Goal: Task Accomplishment & Management: Use online tool/utility

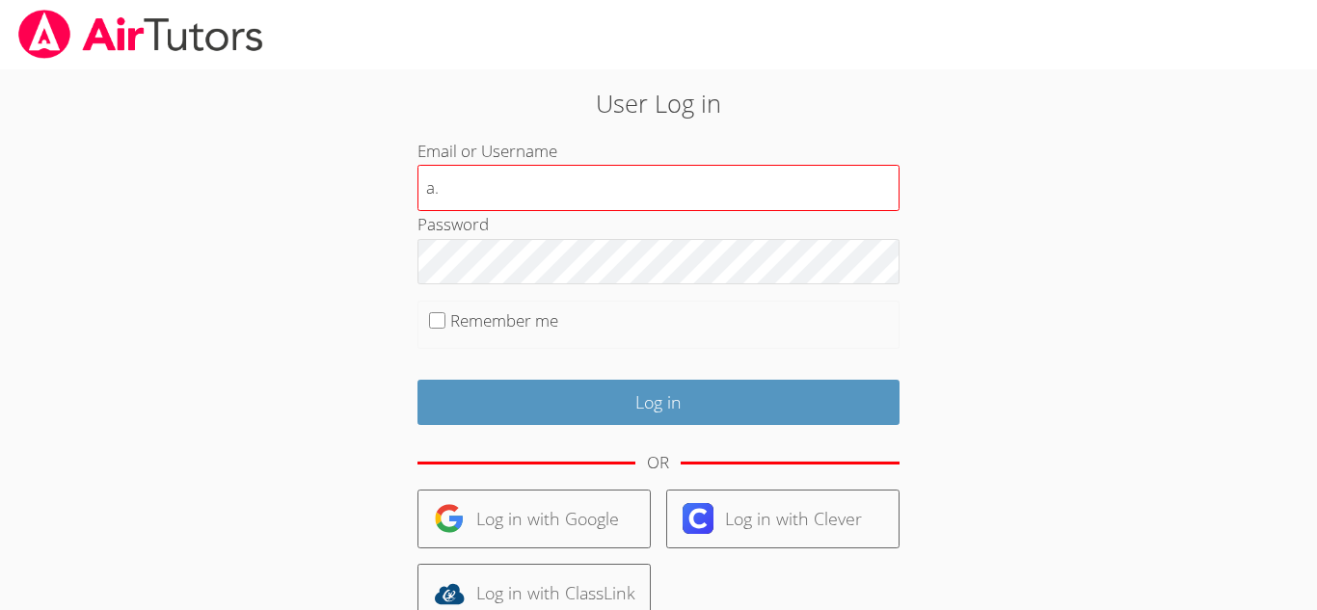
type input "a"
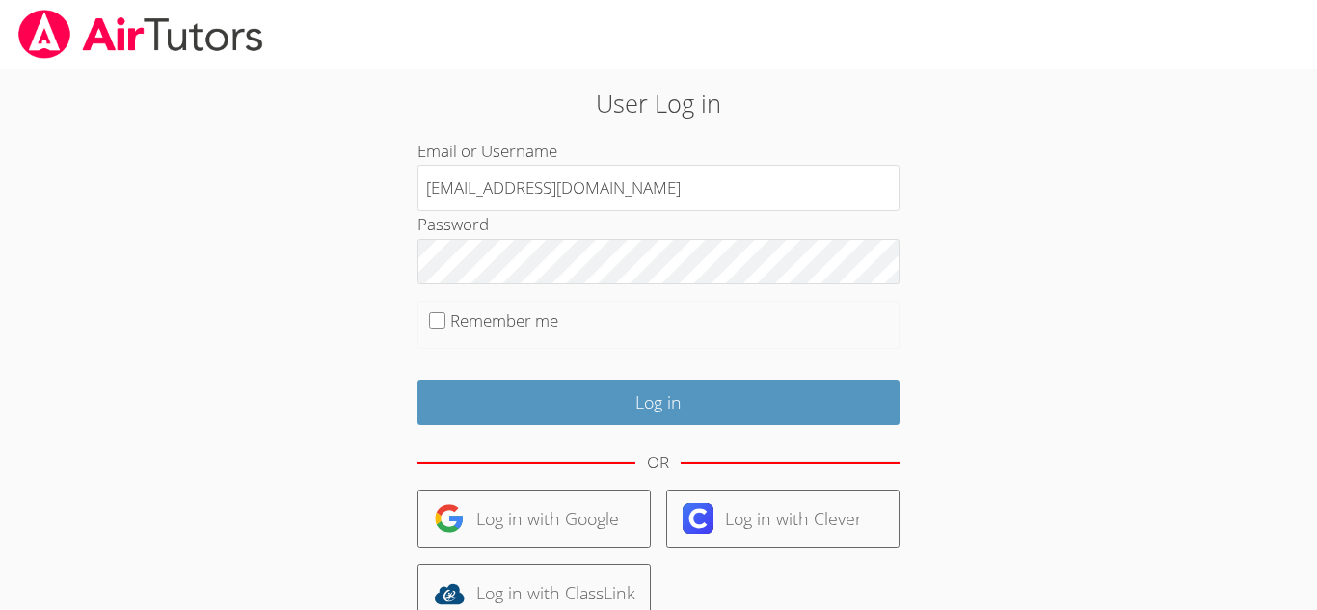
type input "[EMAIL_ADDRESS][DOMAIN_NAME]"
click at [437, 327] on input "Remember me" at bounding box center [437, 320] width 16 height 16
checkbox input "true"
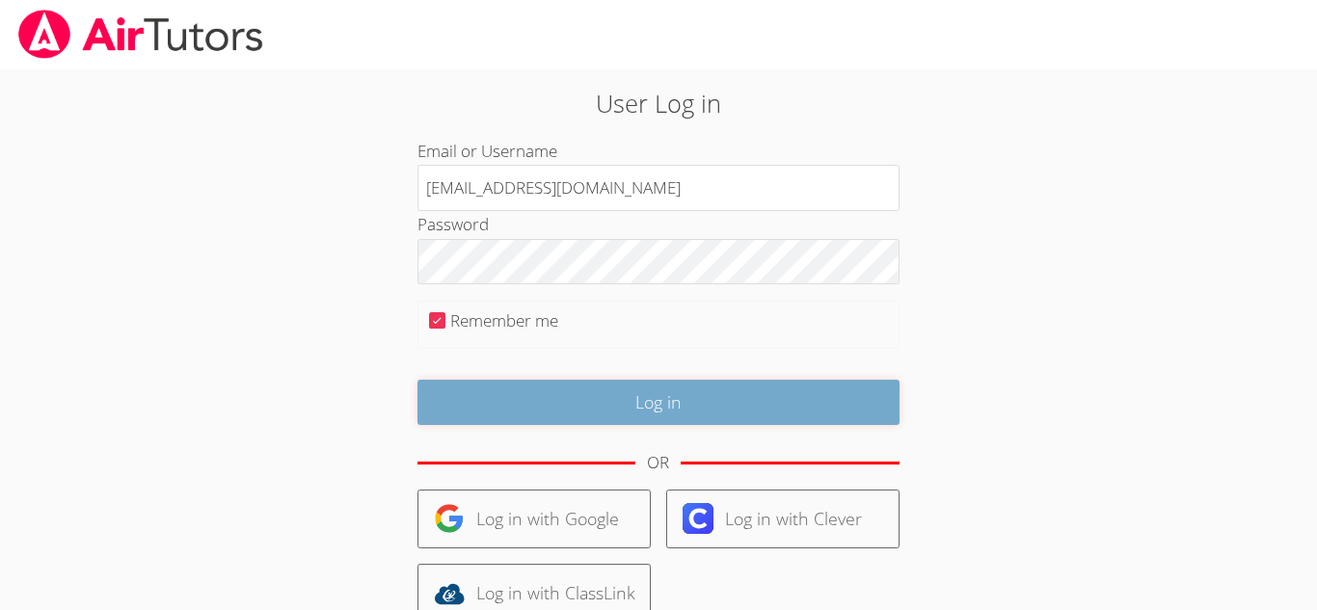
click at [525, 419] on input "Log in" at bounding box center [659, 402] width 482 height 45
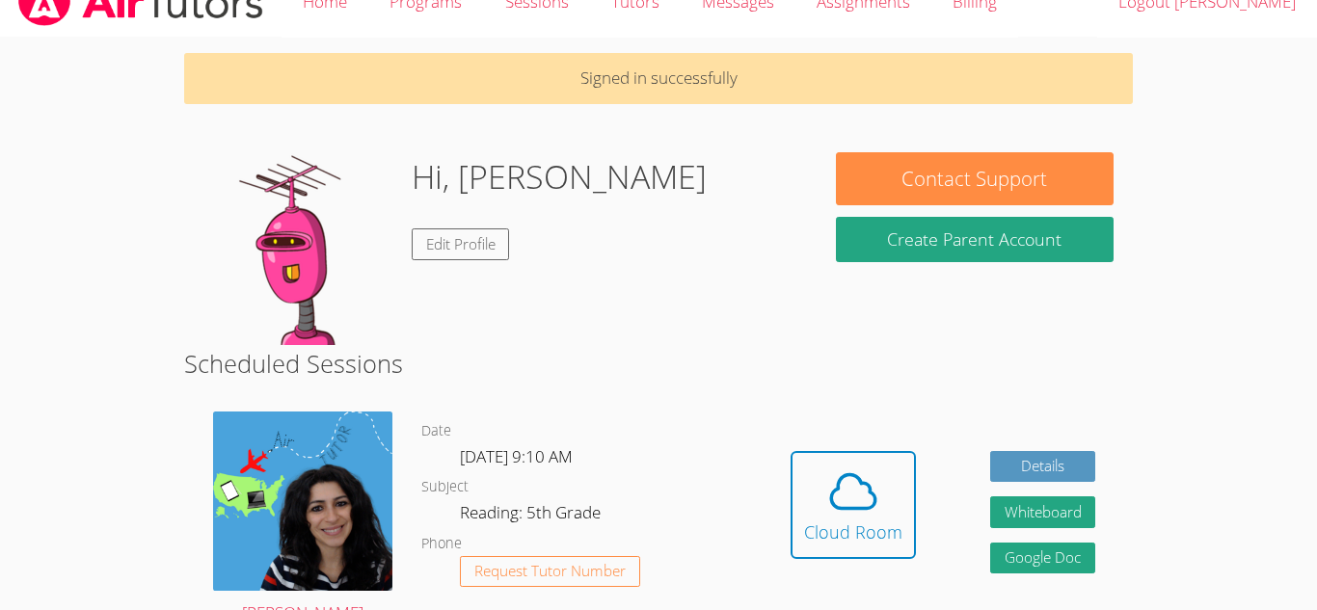
scroll to position [35, 0]
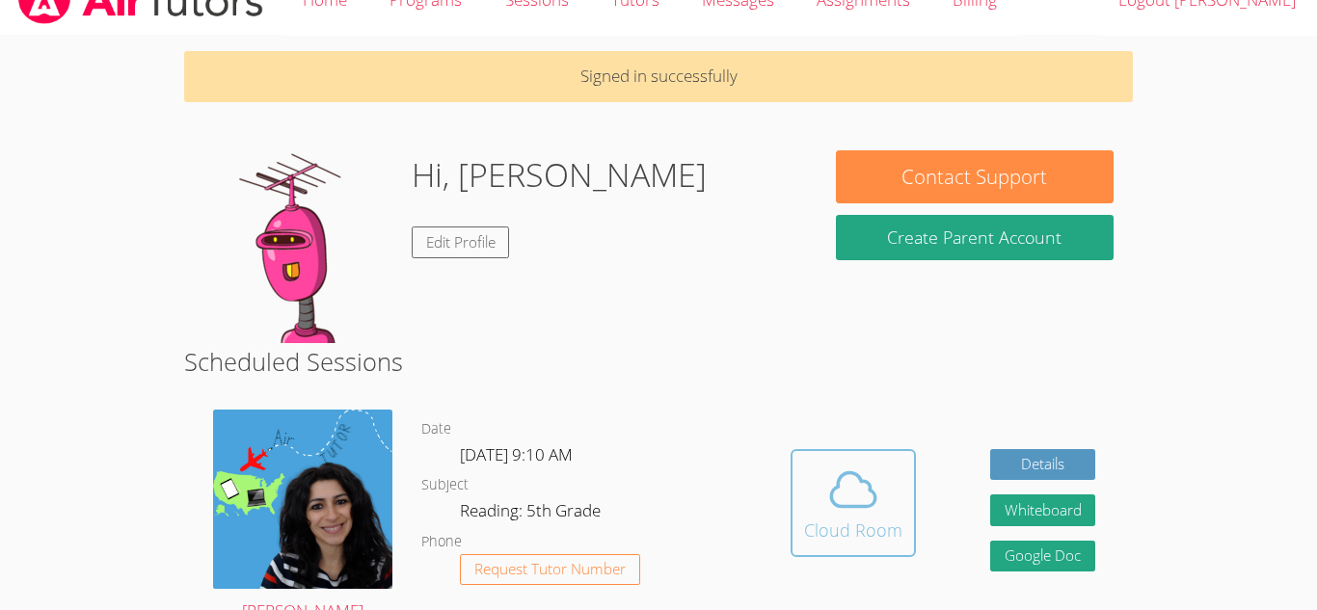
click at [834, 514] on icon at bounding box center [853, 490] width 54 height 54
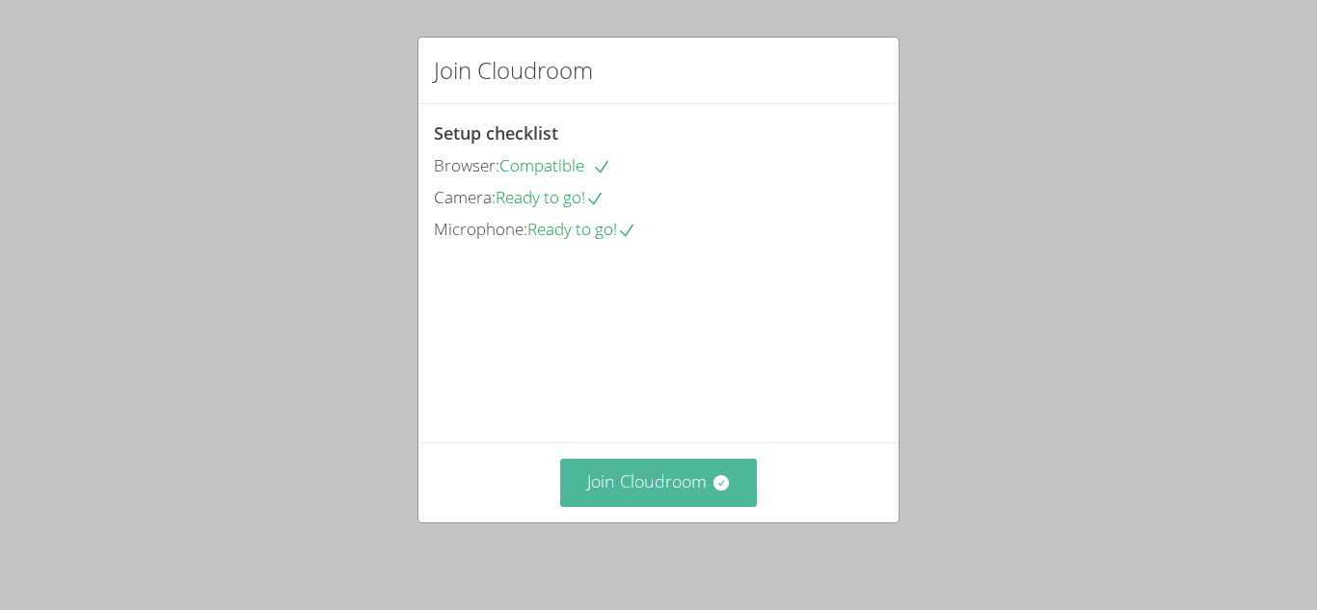
click at [738, 487] on button "Join Cloudroom" at bounding box center [659, 482] width 198 height 47
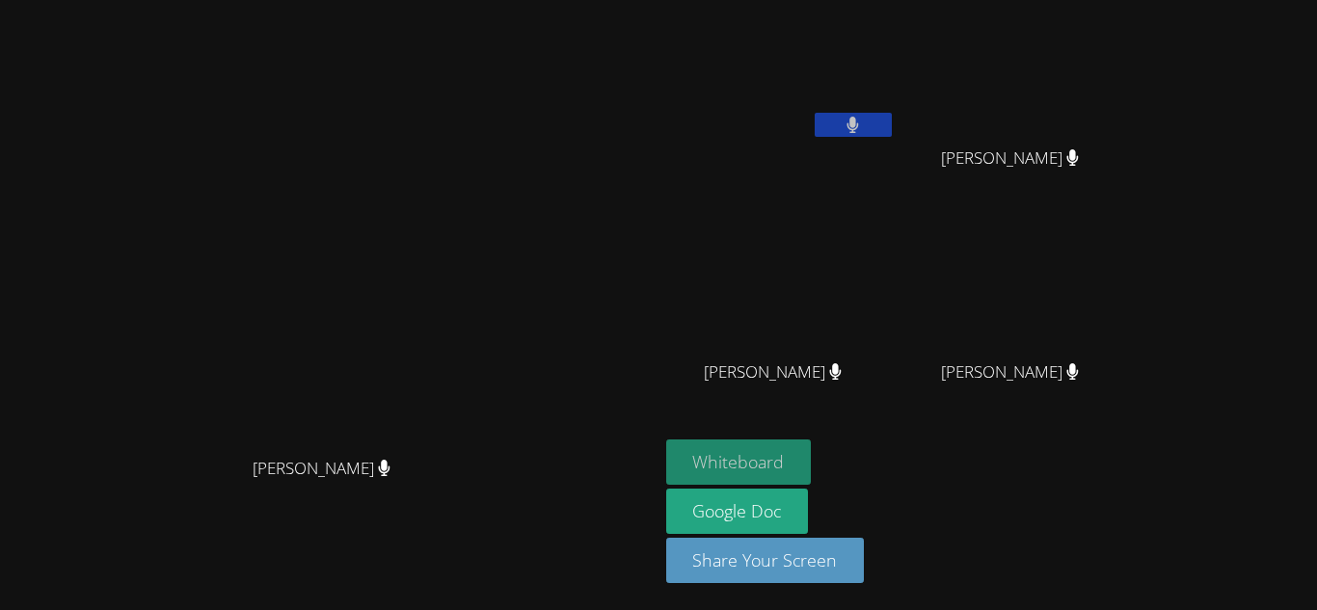
click at [812, 455] on button "Whiteboard" at bounding box center [739, 462] width 146 height 45
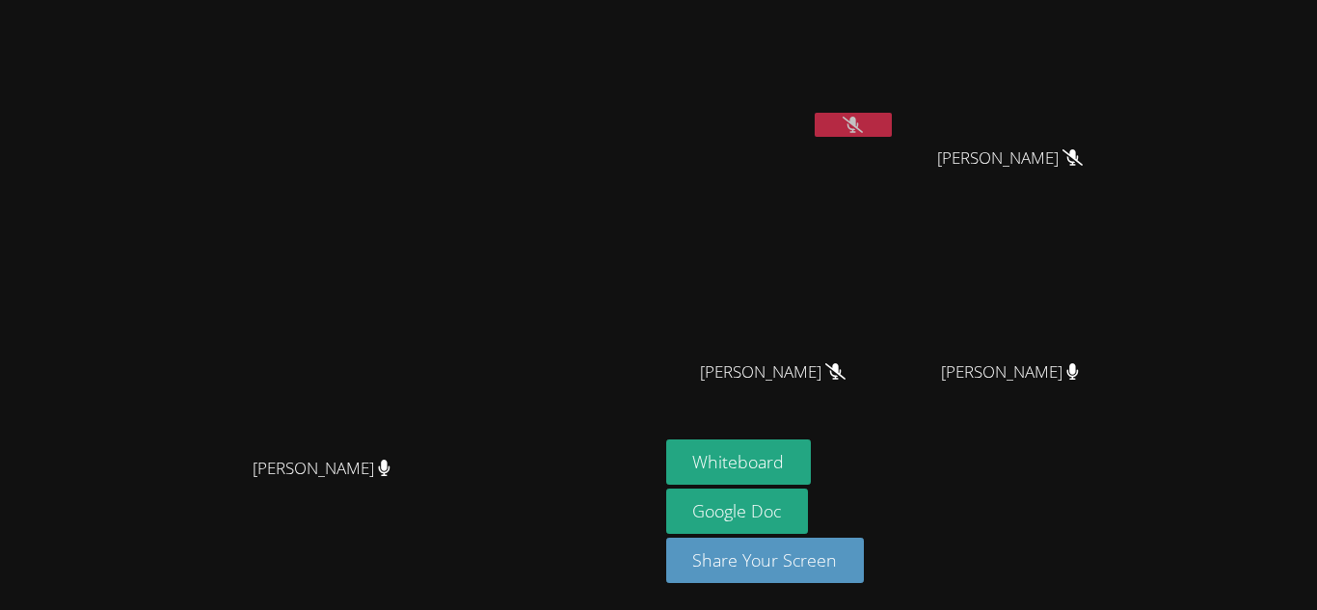
click at [892, 125] on button at bounding box center [853, 125] width 77 height 24
click at [892, 114] on button at bounding box center [853, 125] width 77 height 24
click at [892, 118] on button at bounding box center [853, 125] width 77 height 24
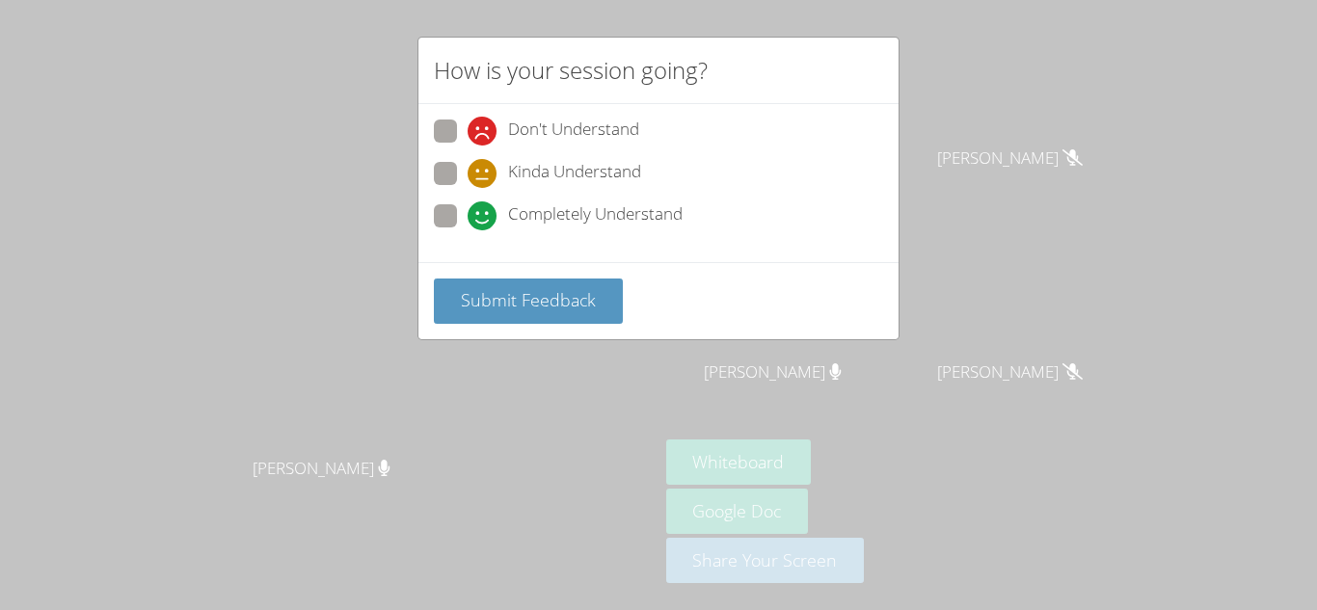
click at [567, 214] on span "Completely Understand" at bounding box center [595, 216] width 175 height 29
click at [484, 214] on input "Completely Understand" at bounding box center [476, 212] width 16 height 16
radio input "true"
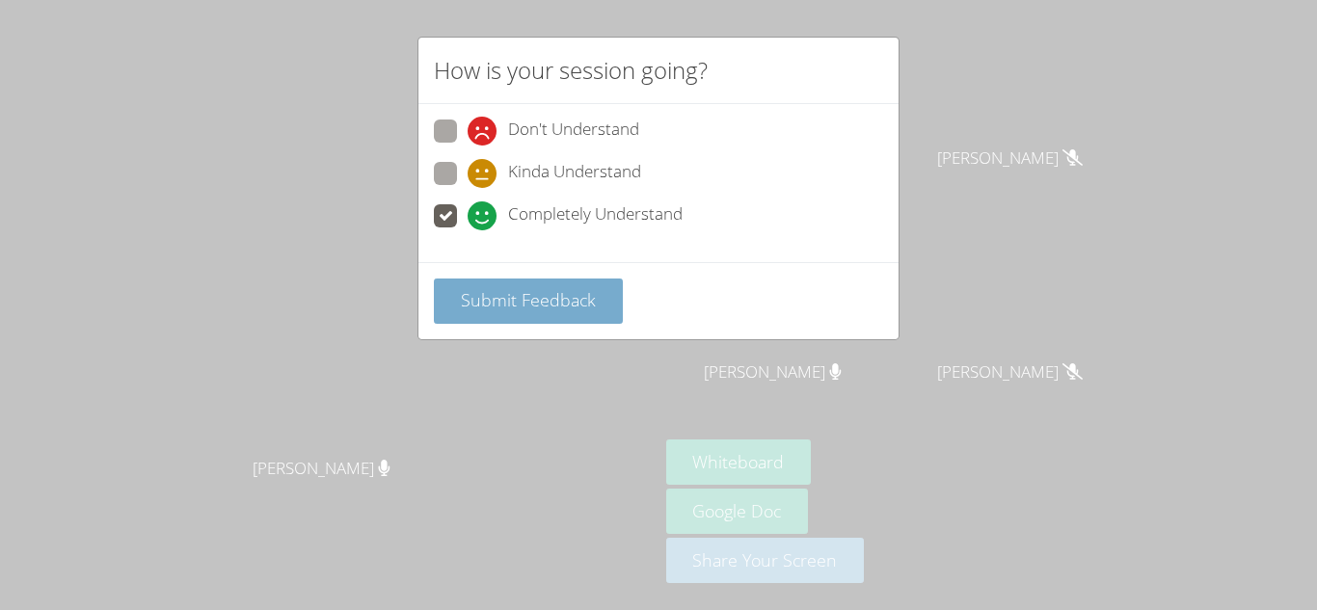
click at [590, 303] on span "Submit Feedback" at bounding box center [528, 299] width 135 height 23
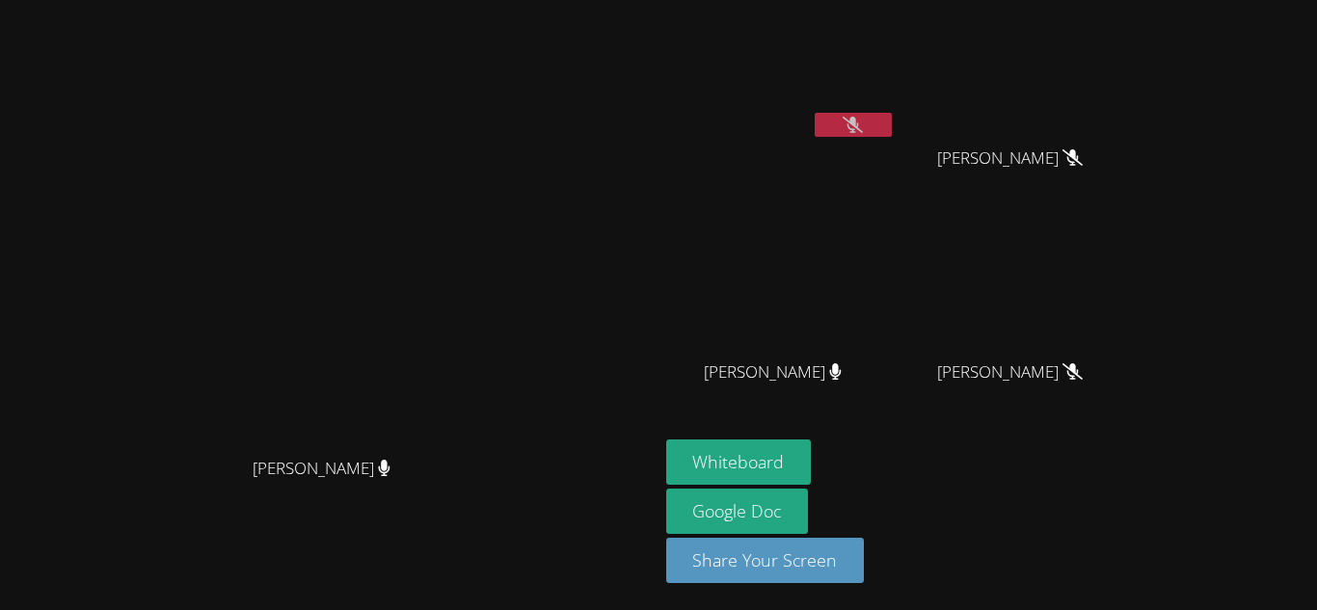
click at [892, 126] on button at bounding box center [853, 125] width 77 height 24
